Goal: Find specific page/section: Find specific page/section

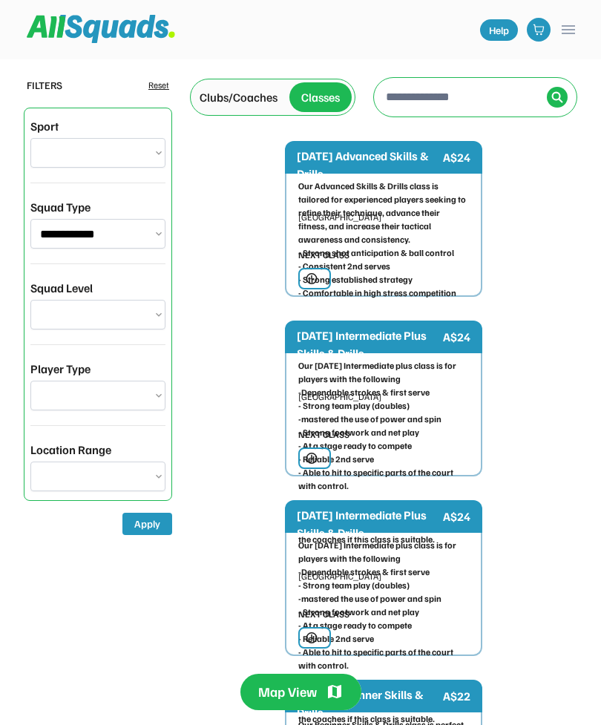
select select "**********"
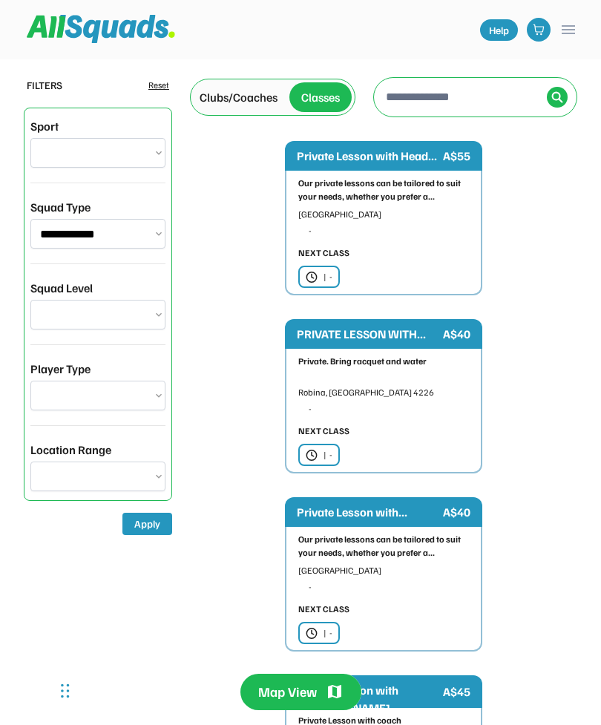
click at [556, 97] on img at bounding box center [558, 97] width 12 height 12
click at [558, 93] on img at bounding box center [558, 97] width 12 height 12
click at [466, 103] on input "input" at bounding box center [462, 97] width 158 height 30
type input "**********"
click at [557, 101] on img at bounding box center [558, 97] width 12 height 12
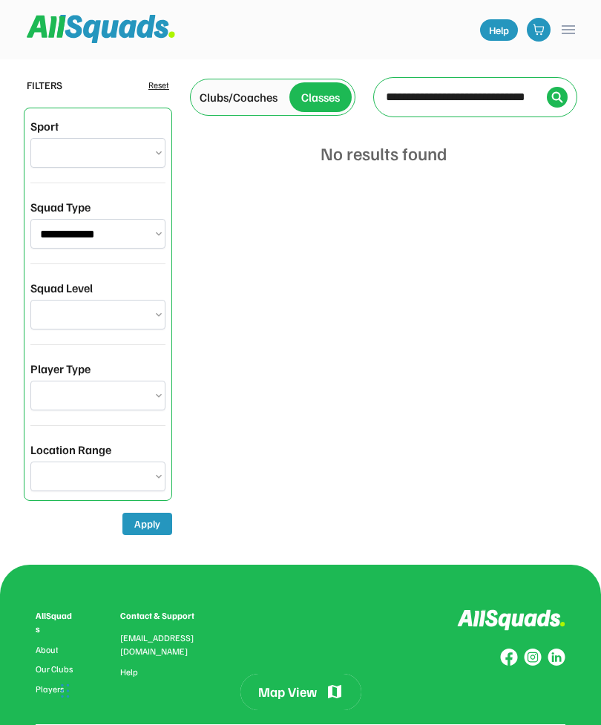
click at [162, 235] on select "**********" at bounding box center [97, 234] width 135 height 30
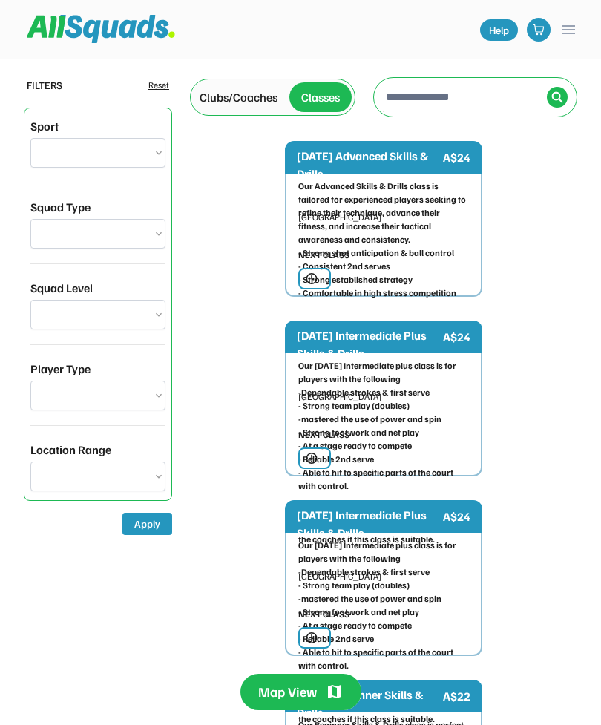
click at [437, 99] on input "input" at bounding box center [462, 97] width 158 height 30
select select "**********"
click at [433, 102] on input "input" at bounding box center [462, 97] width 158 height 30
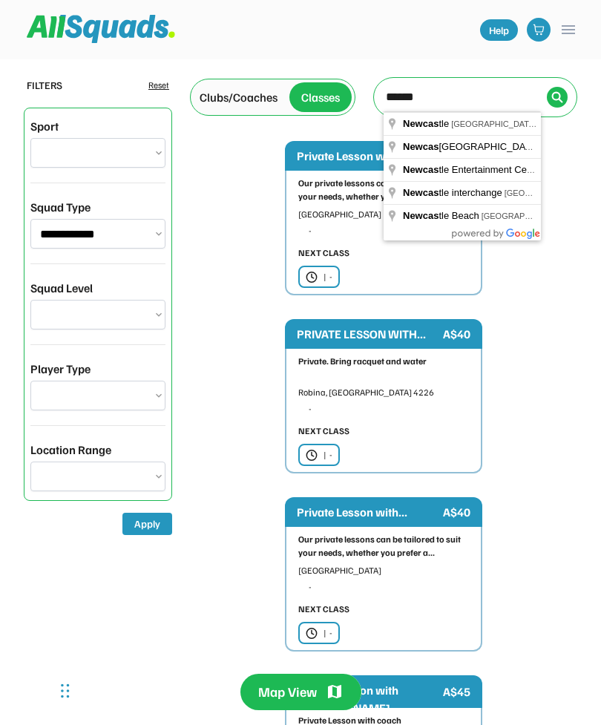
type input "**********"
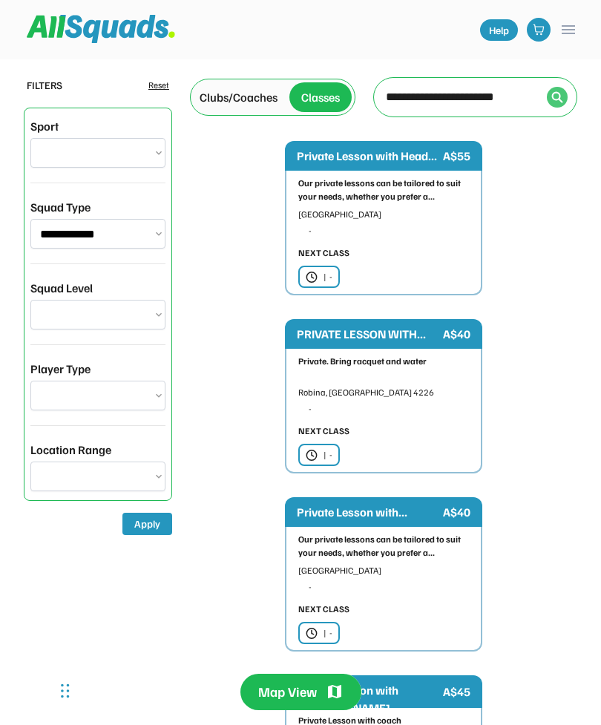
click at [562, 97] on img at bounding box center [558, 97] width 12 height 12
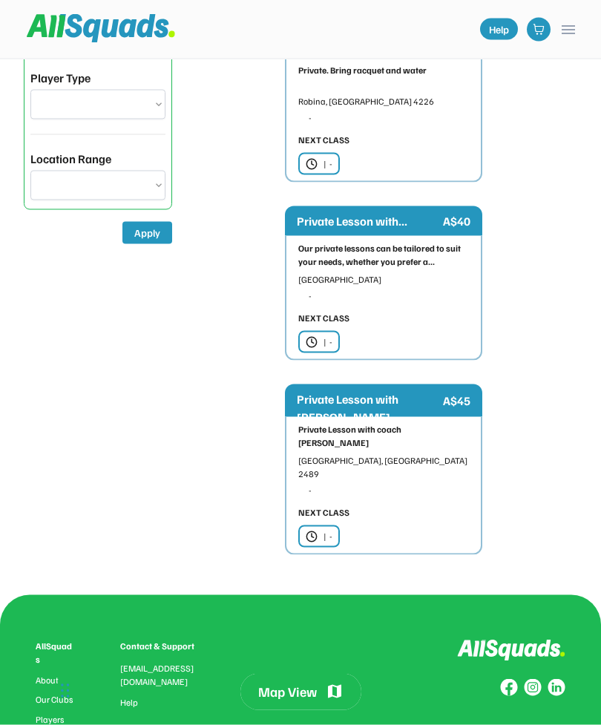
scroll to position [293, 0]
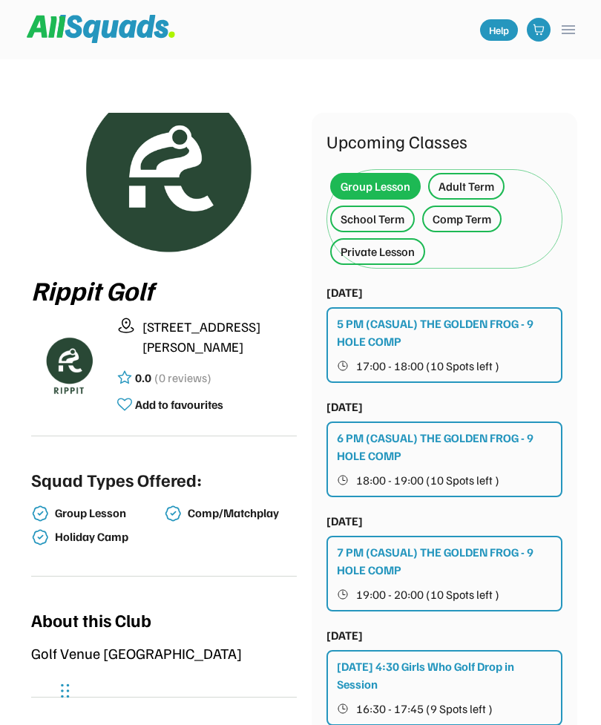
click at [388, 254] on div "Private Lesson" at bounding box center [378, 252] width 74 height 18
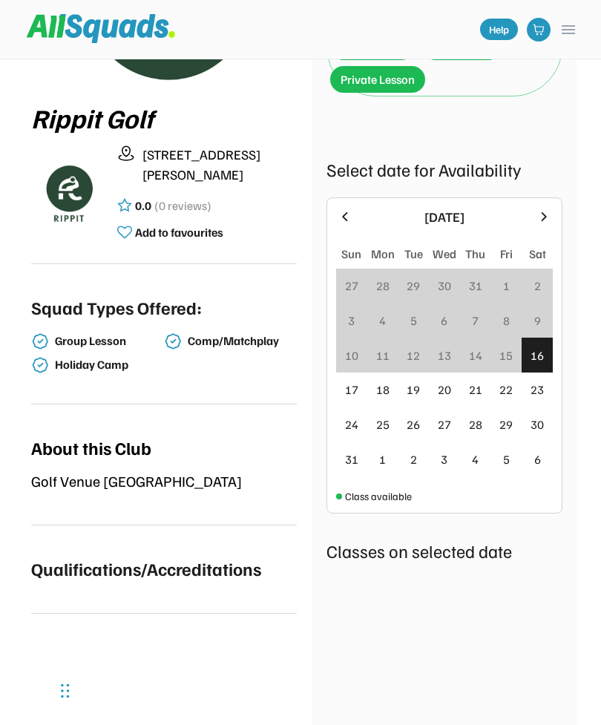
scroll to position [197, 0]
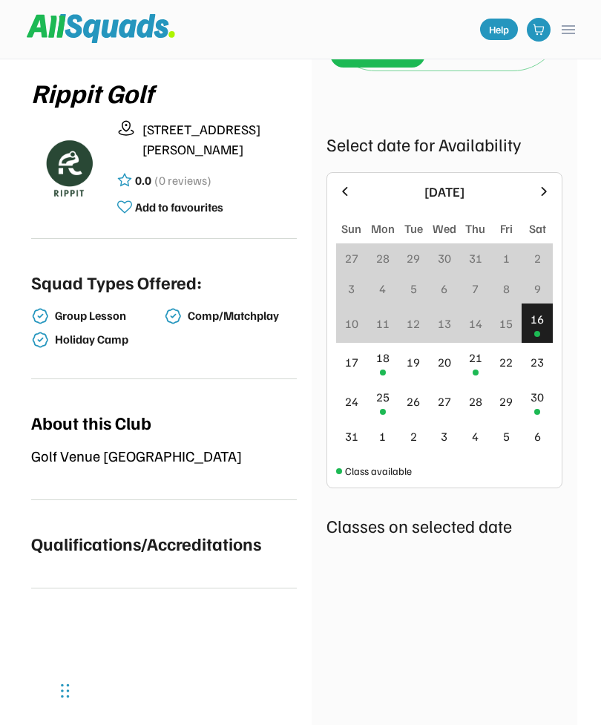
click at [386, 363] on div "18" at bounding box center [382, 358] width 13 height 18
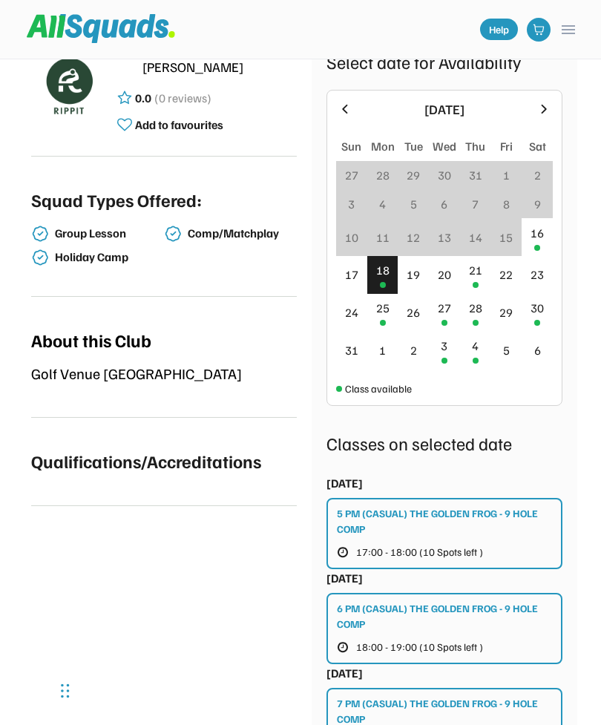
scroll to position [278, 0]
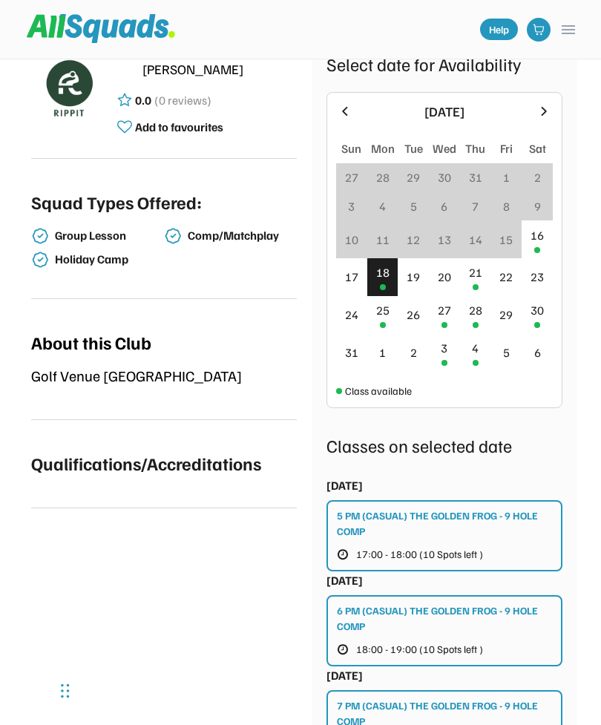
click at [478, 284] on div "21" at bounding box center [475, 277] width 31 height 38
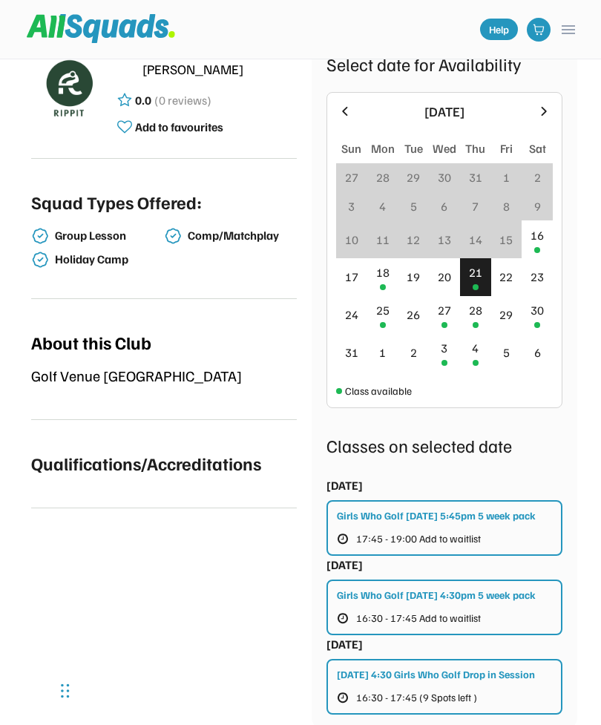
click at [379, 284] on div "18" at bounding box center [383, 277] width 31 height 38
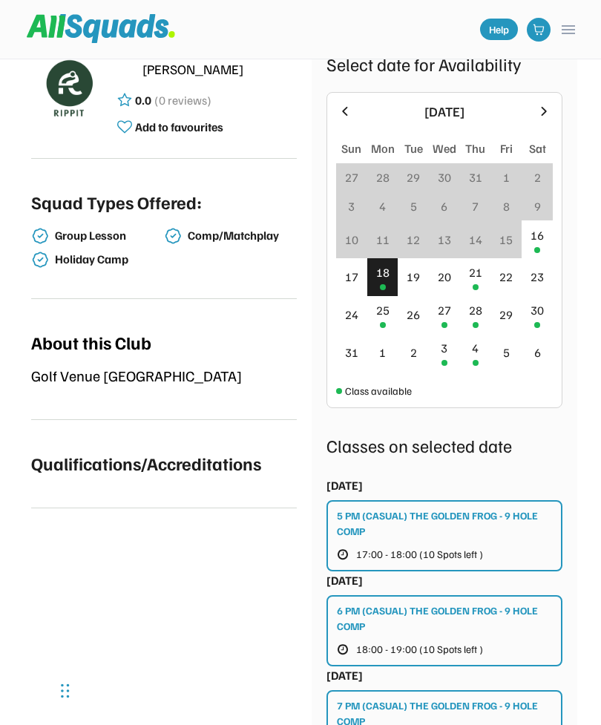
click at [387, 325] on div "25" at bounding box center [383, 315] width 31 height 38
click at [451, 324] on div "27" at bounding box center [444, 315] width 31 height 38
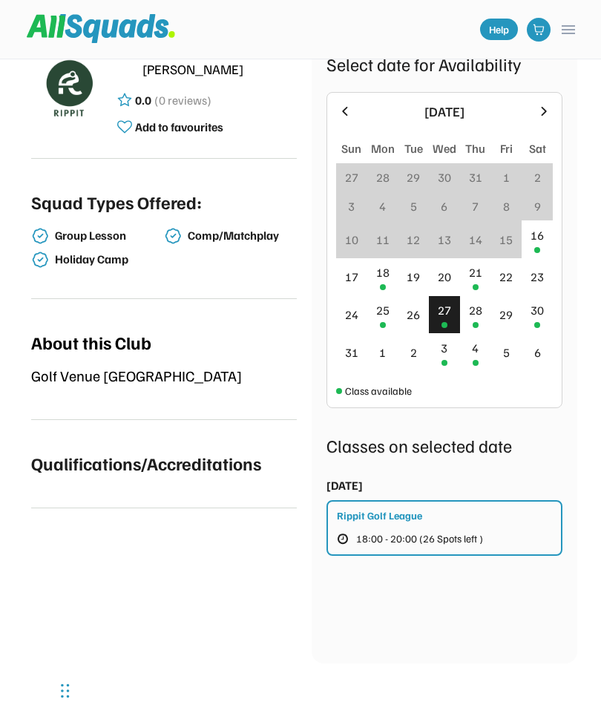
click at [477, 323] on div at bounding box center [476, 325] width 6 height 6
click at [541, 322] on div at bounding box center [538, 325] width 6 height 6
click at [450, 356] on div "3" at bounding box center [444, 352] width 31 height 38
click at [482, 365] on div "4" at bounding box center [475, 352] width 31 height 38
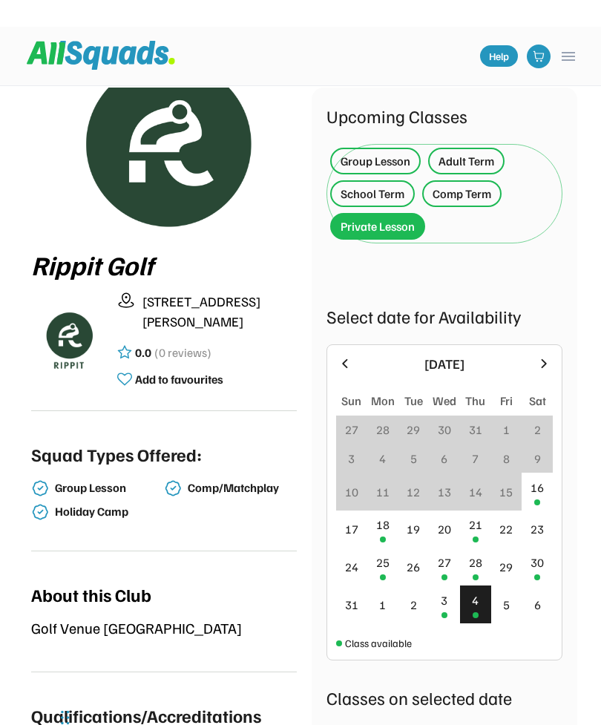
scroll to position [0, 0]
